Goal: Transaction & Acquisition: Purchase product/service

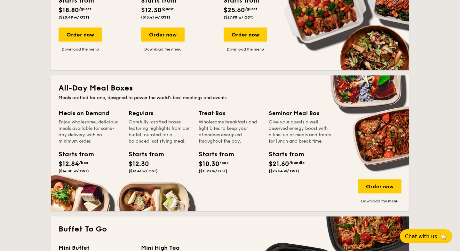
scroll to position [211, 0]
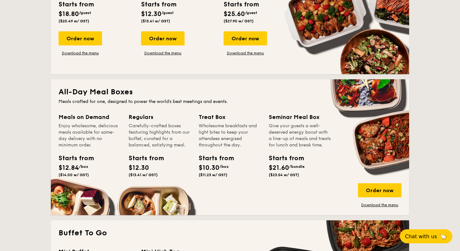
click at [81, 122] on div "Meals on Demand Enjoy wholesome, delicious meals available for same-day deliver…" at bounding box center [90, 131] width 62 height 36
click at [385, 186] on div "Order now" at bounding box center [380, 190] width 44 height 14
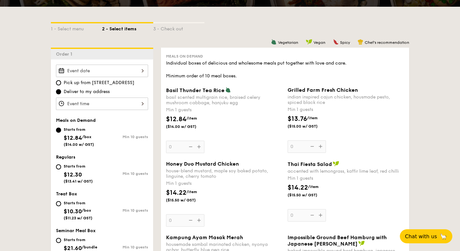
scroll to position [142, 0]
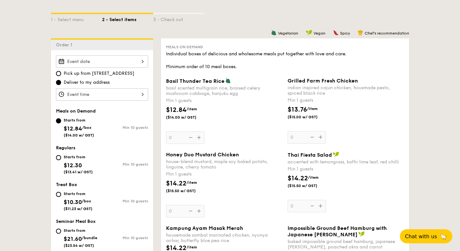
click at [227, 83] on img at bounding box center [228, 81] width 6 height 6
click at [204, 131] on input "0" at bounding box center [185, 137] width 38 height 12
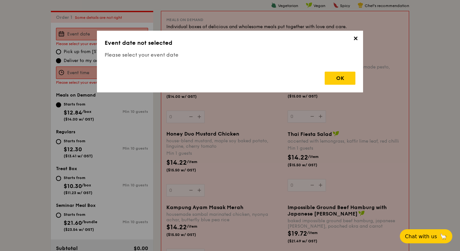
scroll to position [171, 0]
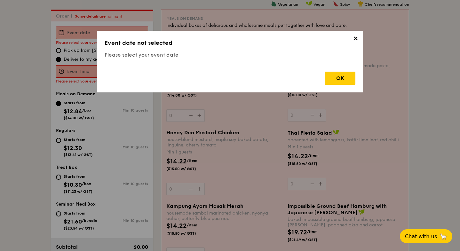
click at [356, 38] on span "✕" at bounding box center [355, 39] width 9 height 9
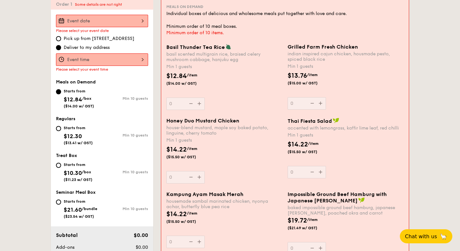
scroll to position [183, 0]
click at [56, 128] on input "Starts from $12.30 ($13.41 w/ GST) Min 10 guests" at bounding box center [58, 128] width 5 height 5
radio input "true"
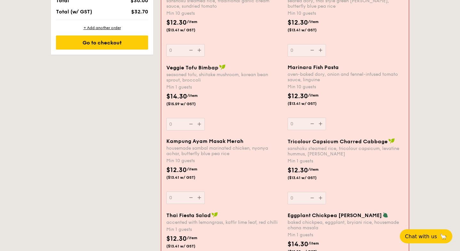
scroll to position [464, 0]
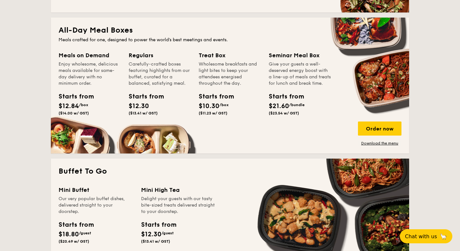
scroll to position [282, 0]
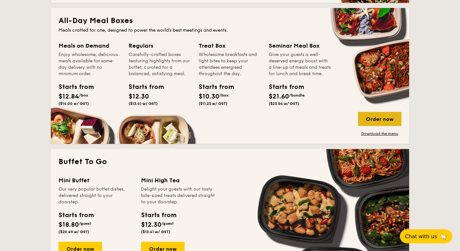
click at [384, 119] on div "Order now" at bounding box center [380, 119] width 44 height 14
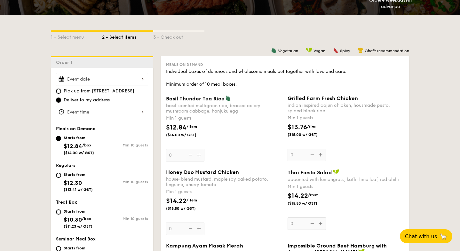
scroll to position [87, 0]
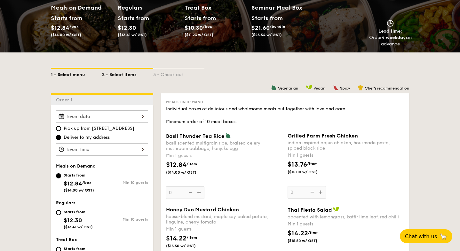
click at [66, 74] on div "1 - Select menu" at bounding box center [76, 73] width 51 height 9
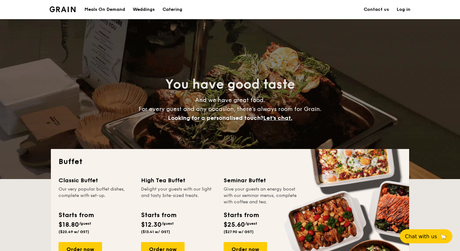
click at [61, 9] on img at bounding box center [63, 9] width 26 height 6
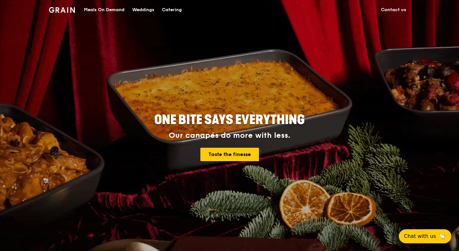
click at [169, 7] on div "Catering" at bounding box center [172, 9] width 20 height 19
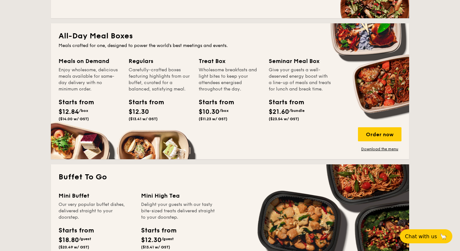
scroll to position [266, 0]
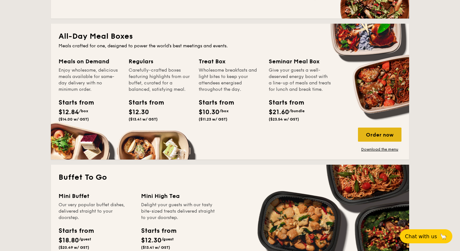
click at [373, 137] on div "Order now" at bounding box center [380, 135] width 44 height 14
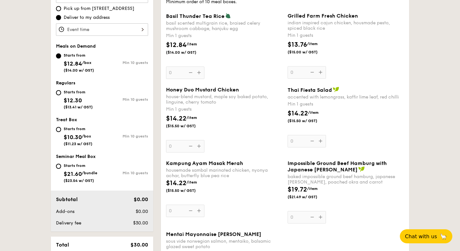
scroll to position [207, 0]
click at [77, 96] on div "Starts from $12.30 ($13.41 w/ GST)" at bounding box center [78, 99] width 29 height 21
click at [61, 96] on input "Starts from $12.30 ($13.41 w/ GST) Min 10 guests" at bounding box center [58, 93] width 5 height 5
radio input "true"
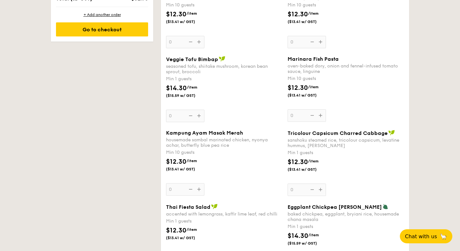
scroll to position [474, 0]
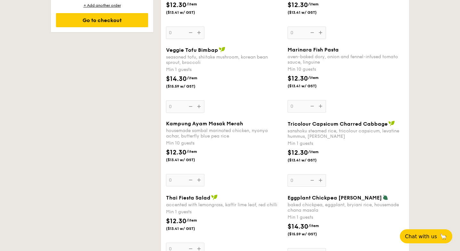
click at [199, 56] on div "seasoned tofu, shiitake mushroom, korean bean sprout, broccoli" at bounding box center [224, 59] width 116 height 11
click at [199, 100] on input "0" at bounding box center [185, 106] width 38 height 12
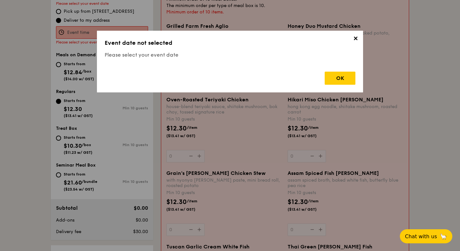
scroll to position [171, 0]
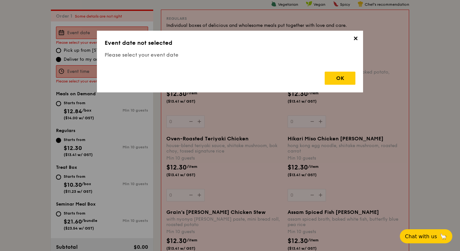
click at [354, 39] on span "✕" at bounding box center [355, 39] width 9 height 9
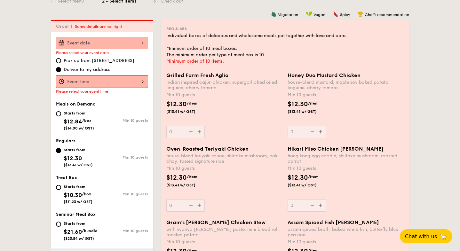
scroll to position [152, 0]
